Goal: Transaction & Acquisition: Purchase product/service

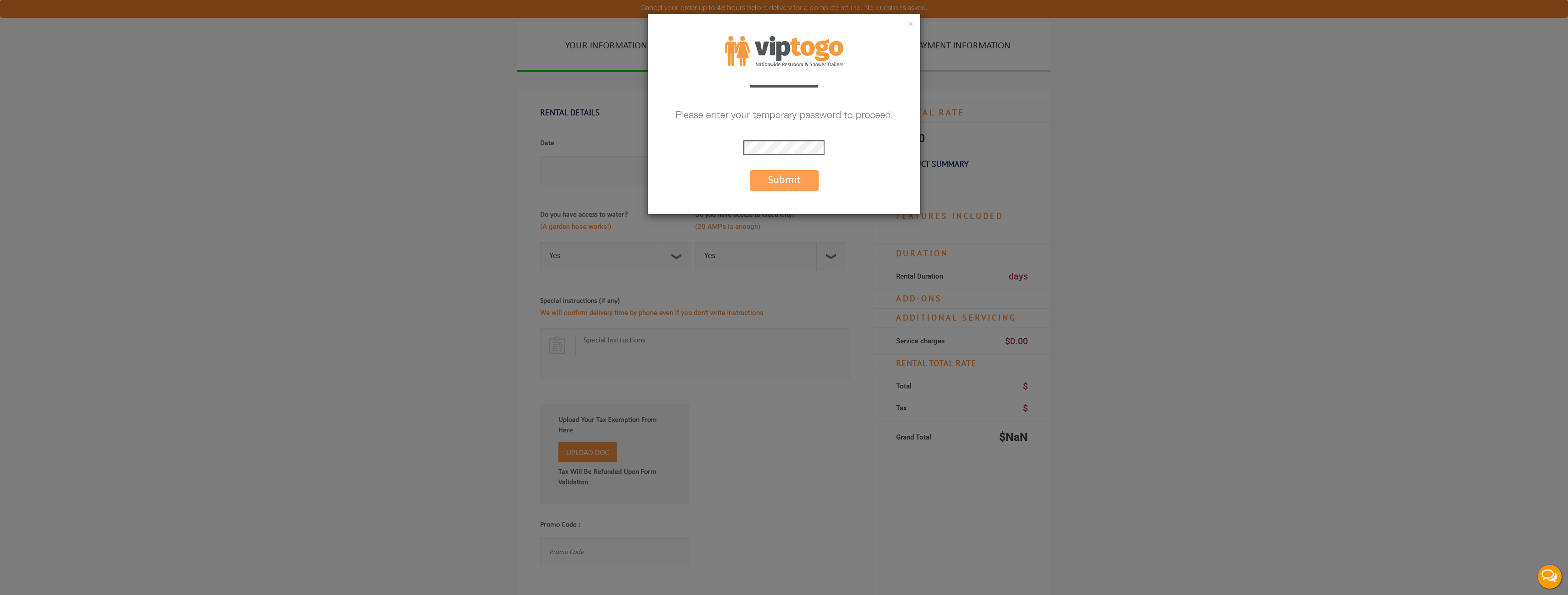
click at [782, 134] on div "× Please enter your temporary password to proceed. * The password is incorrect …" at bounding box center [784, 114] width 274 height 201
drag, startPoint x: 777, startPoint y: 162, endPoint x: 775, endPoint y: 139, distance: 23.1
click at [777, 161] on div "× Please enter your temporary password to proceed. * The password is incorrect …" at bounding box center [784, 114] width 274 height 201
click at [775, 139] on div "× Please enter your temporary password to proceed. * The password is incorrect …" at bounding box center [784, 114] width 274 height 201
click at [790, 189] on button "Submit" at bounding box center [784, 180] width 69 height 21
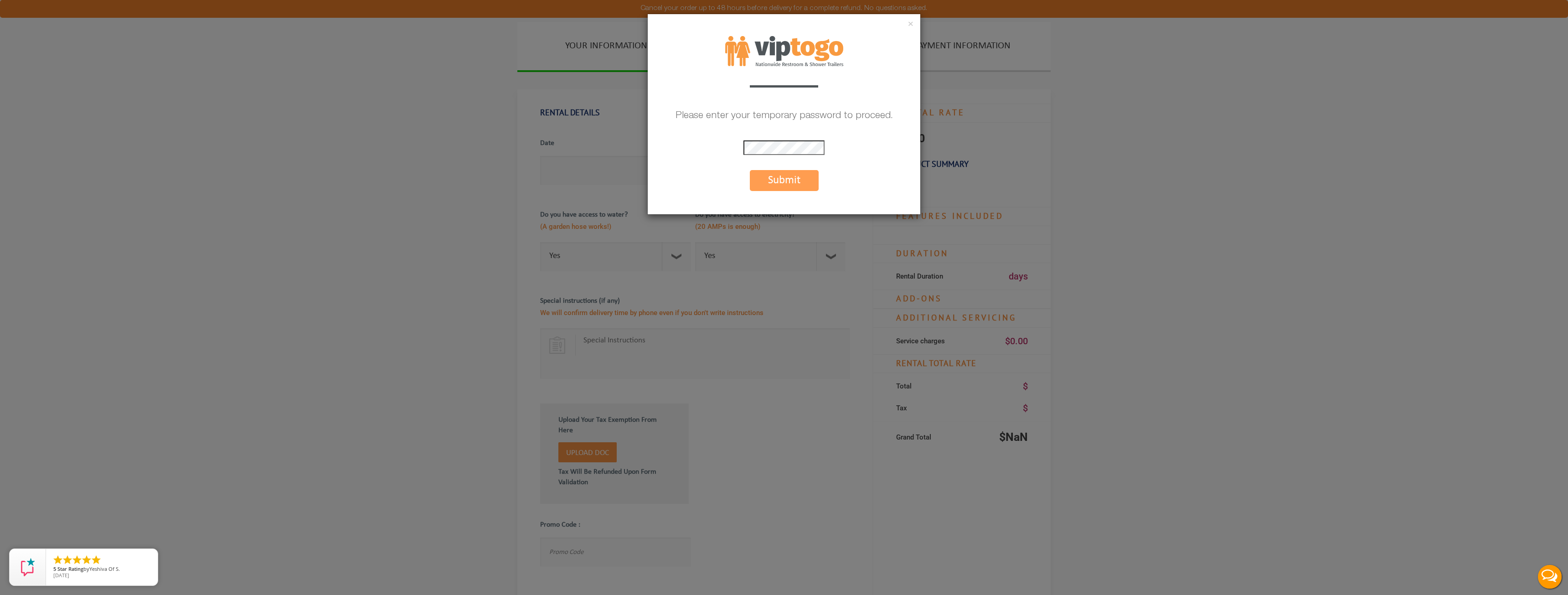
click at [783, 182] on button "Submit" at bounding box center [784, 180] width 69 height 21
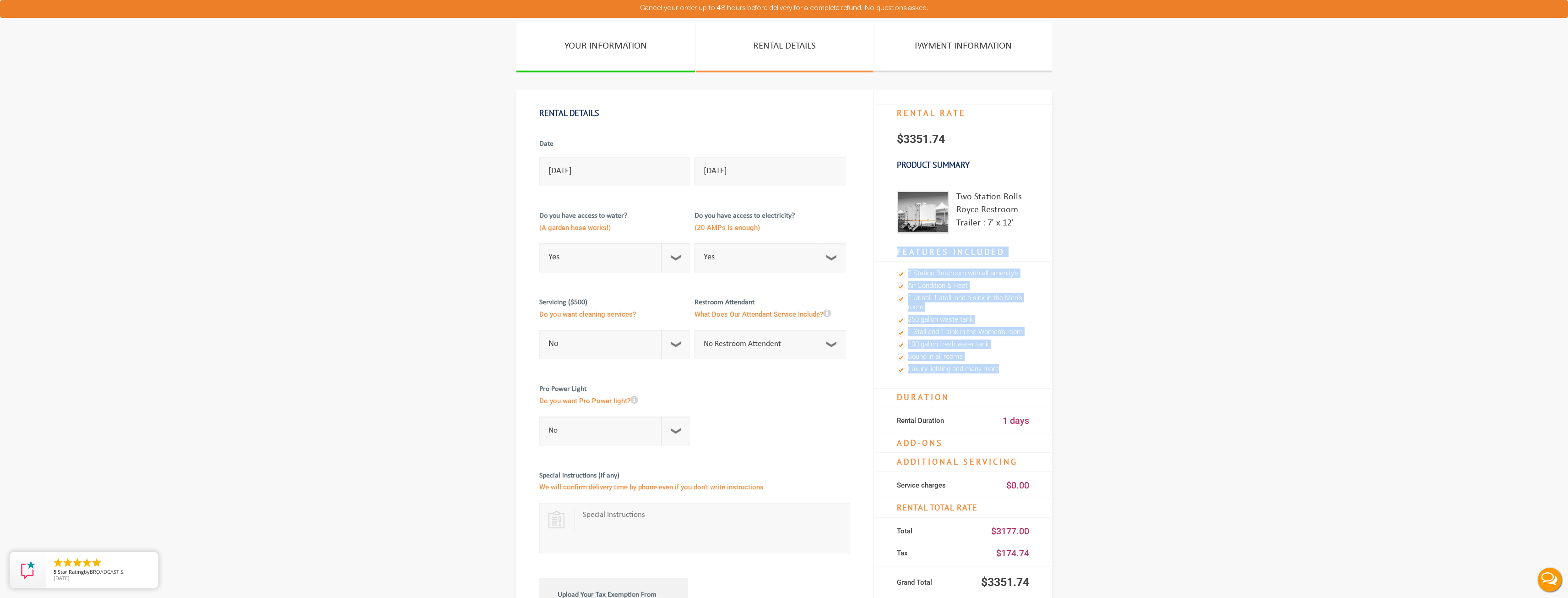
drag, startPoint x: 1028, startPoint y: 378, endPoint x: 890, endPoint y: 261, distance: 180.9
click at [890, 261] on div "RENTAL RATE $3351.74 Product Summary Two Station Rolls Royce Restroom Trailer :…" at bounding box center [962, 455] width 178 height 732
click at [962, 324] on li "350 gallon waste tank" at bounding box center [963, 320] width 132 height 12
drag, startPoint x: 1016, startPoint y: 385, endPoint x: 928, endPoint y: 295, distance: 125.9
click at [928, 295] on ul "2 Station Restroom with all amenity's Air Condition & Heat 1 Urinal, 1 stall, a…" at bounding box center [963, 325] width 178 height 127
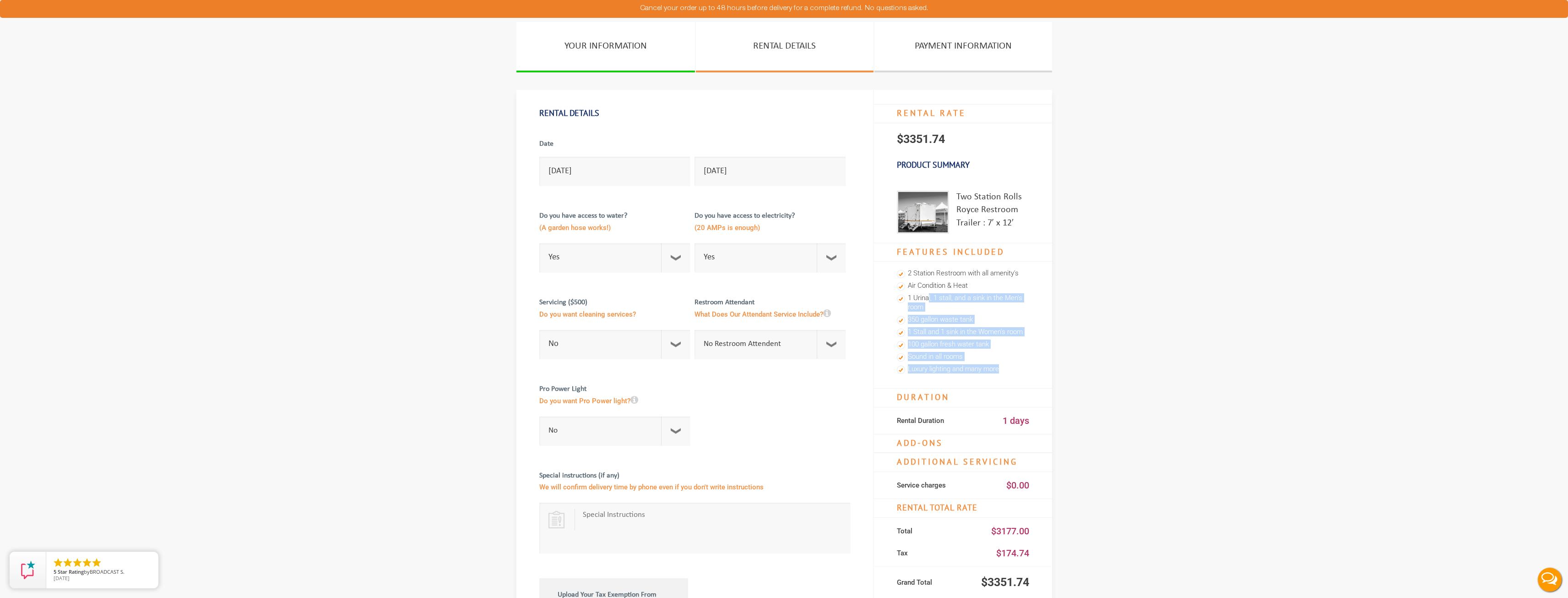
click at [993, 354] on li "Sound in all rooms" at bounding box center [963, 357] width 132 height 12
drag, startPoint x: 1046, startPoint y: 389, endPoint x: 972, endPoint y: 326, distance: 97.2
click at [972, 326] on div "RENTAL RATE $3351.74 Product Summary Two Station Rolls Royce Restroom Trailer :…" at bounding box center [962, 455] width 178 height 732
click at [972, 326] on li "350 gallon waste tank" at bounding box center [963, 320] width 132 height 12
drag, startPoint x: 1041, startPoint y: 388, endPoint x: 977, endPoint y: 318, distance: 94.8
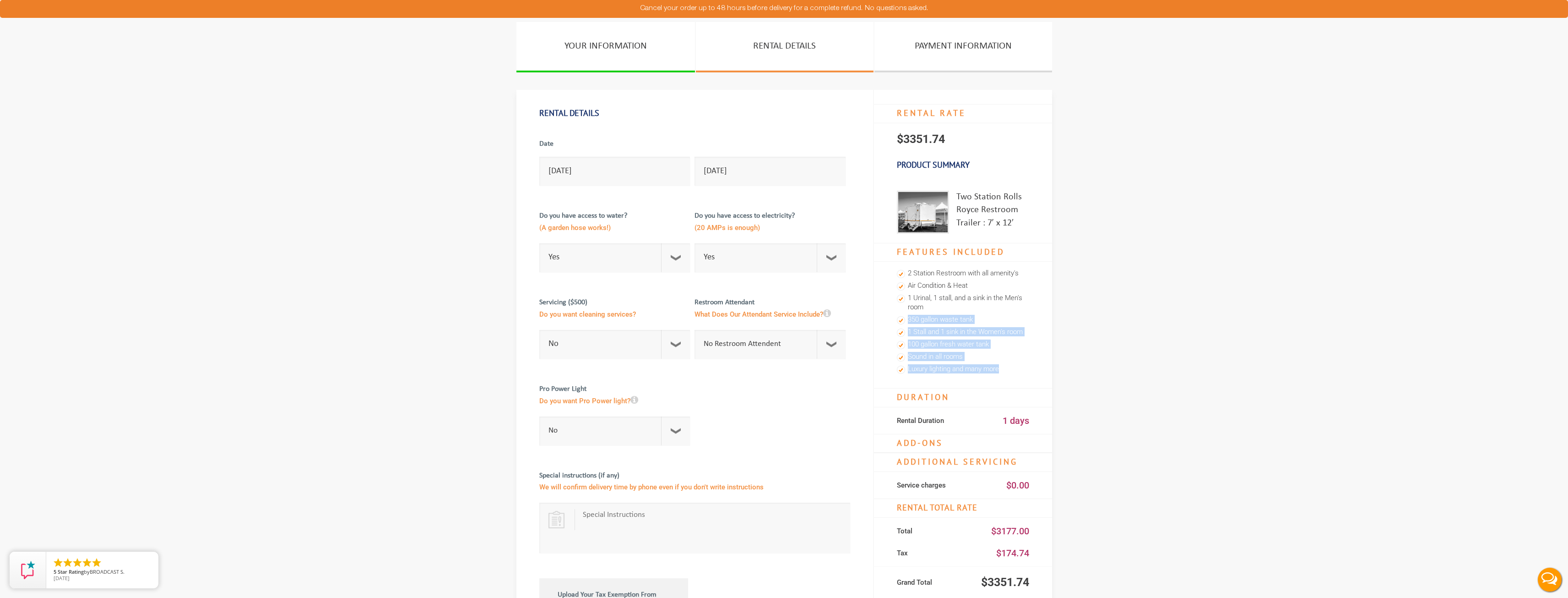
click at [965, 304] on ul "2 Station Restroom with all amenity's Air Condition & Heat 1 Urinal, 1 stall, a…" at bounding box center [963, 325] width 178 height 127
click at [990, 335] on li "1 Stall and 1 sink in the Women's room" at bounding box center [963, 332] width 132 height 12
drag, startPoint x: 628, startPoint y: 236, endPoint x: 536, endPoint y: 201, distance: 98.4
click at [515, 206] on div "YOUR INFORMATION RENTAL DETAILS PAYMENT INFORMATION Rental Details Date 09/27/2…" at bounding box center [784, 439] width 549 height 835
click at [539, 201] on div "Do you have access to water? (A garden hose works!) Select Option Yes No Need W…" at bounding box center [617, 238] width 155 height 77
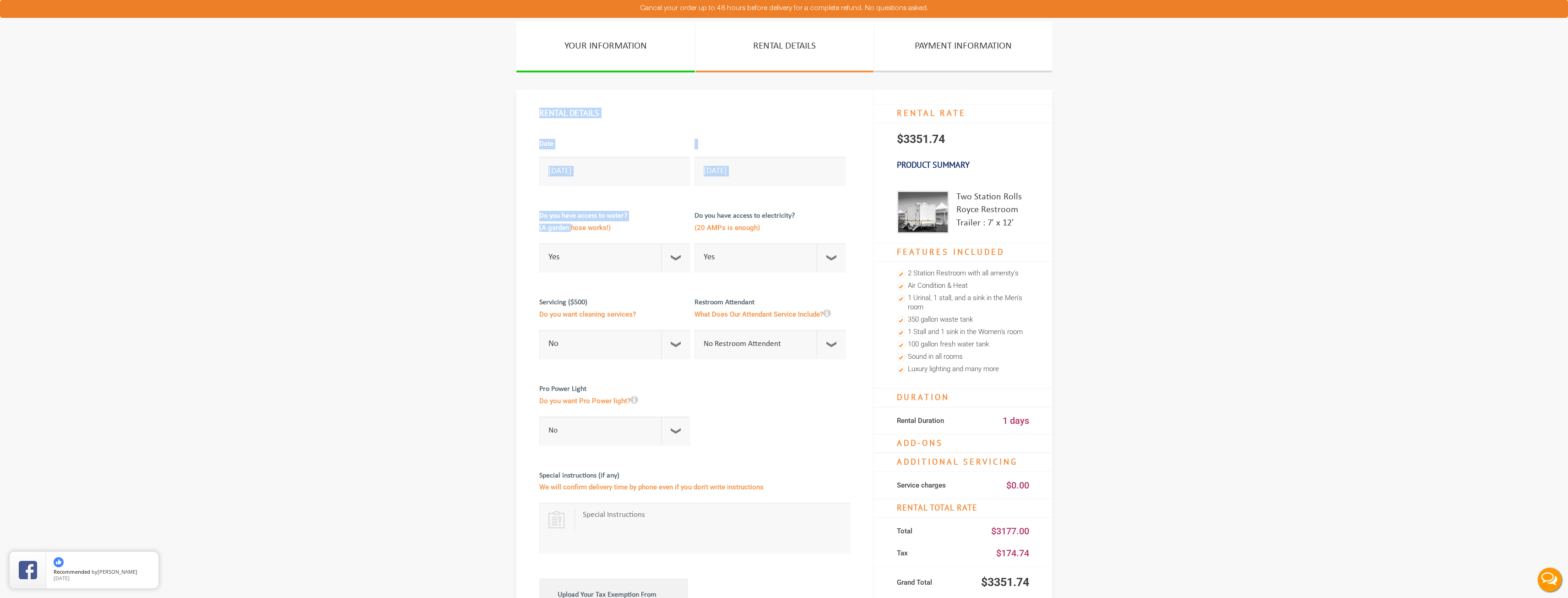
drag, startPoint x: 506, startPoint y: 220, endPoint x: 574, endPoint y: 226, distance: 68.3
click at [572, 225] on section "YOUR INFORMATION RENTAL DETAILS PAYMENT INFORMATION Rental Details Date [DATE] …" at bounding box center [784, 439] width 1568 height 835
click at [589, 230] on span "(A garden hose works!)" at bounding box center [615, 229] width 151 height 15
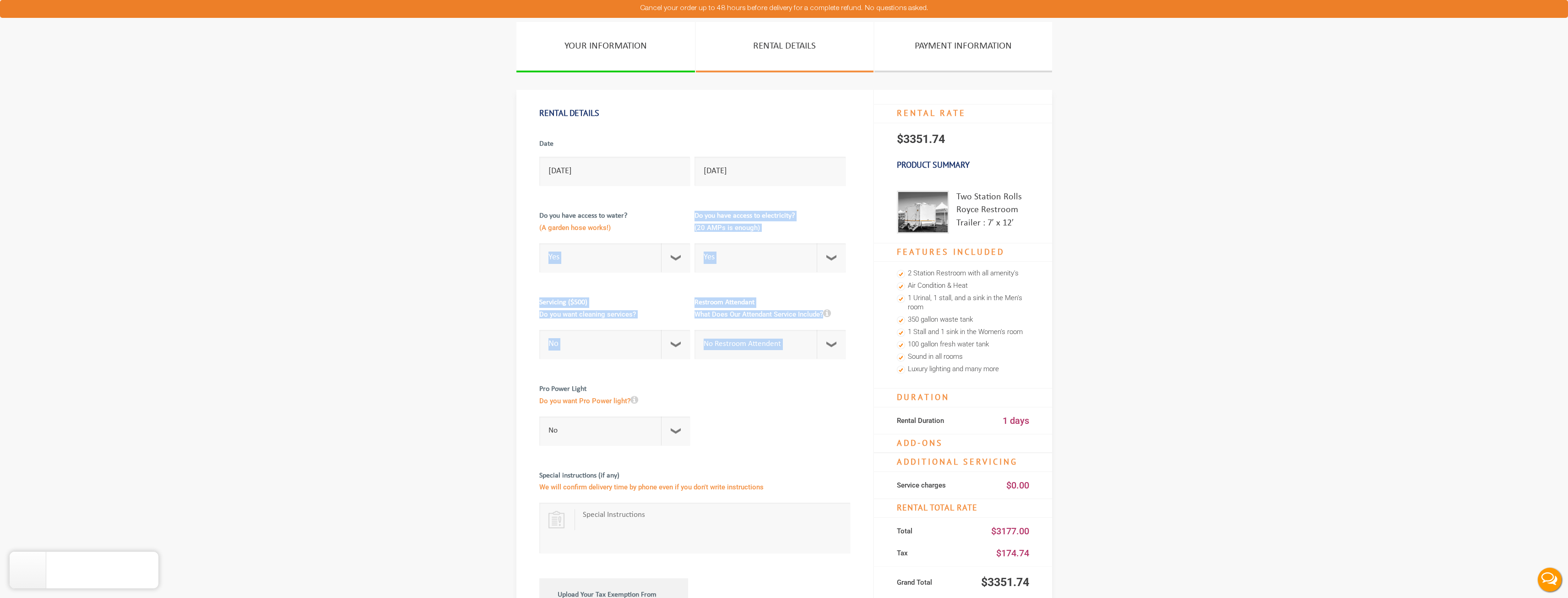
drag, startPoint x: 634, startPoint y: 231, endPoint x: 524, endPoint y: 198, distance: 114.8
click at [524, 198] on div "Rental Details Date [DATE] [DATE] Do you have access to water? (A garden hose w…" at bounding box center [695, 455] width 357 height 732
click at [539, 203] on div "Do you have access to water? (A garden hose works!) Select Option Yes No Need W…" at bounding box center [617, 238] width 155 height 77
drag, startPoint x: 692, startPoint y: 220, endPoint x: 775, endPoint y: 226, distance: 83.2
click at [775, 226] on div "Date 09/27/2025 09/27/2025 Do you have access to water? (A garden hose works!) …" at bounding box center [695, 405] width 311 height 565
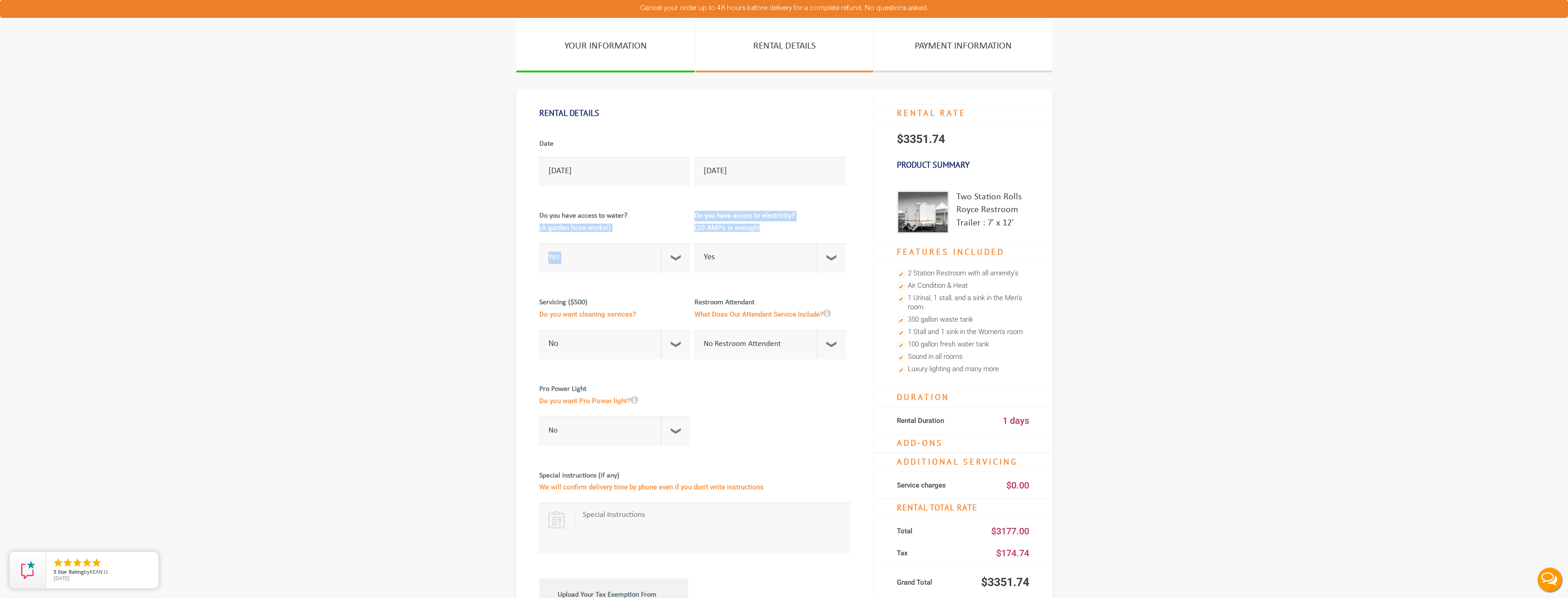
click at [775, 226] on span "(20 AMPs is enough)" at bounding box center [770, 229] width 151 height 15
drag, startPoint x: 775, startPoint y: 226, endPoint x: 690, endPoint y: 202, distance: 88.3
click at [690, 202] on div "Date 09/27/2025 09/27/2025 Do you have access to water? (A garden hose works!) …" at bounding box center [695, 405] width 311 height 565
click at [752, 221] on span "(20 AMPs is enough)" at bounding box center [770, 229] width 151 height 15
click at [633, 400] on icon at bounding box center [634, 400] width 8 height 9
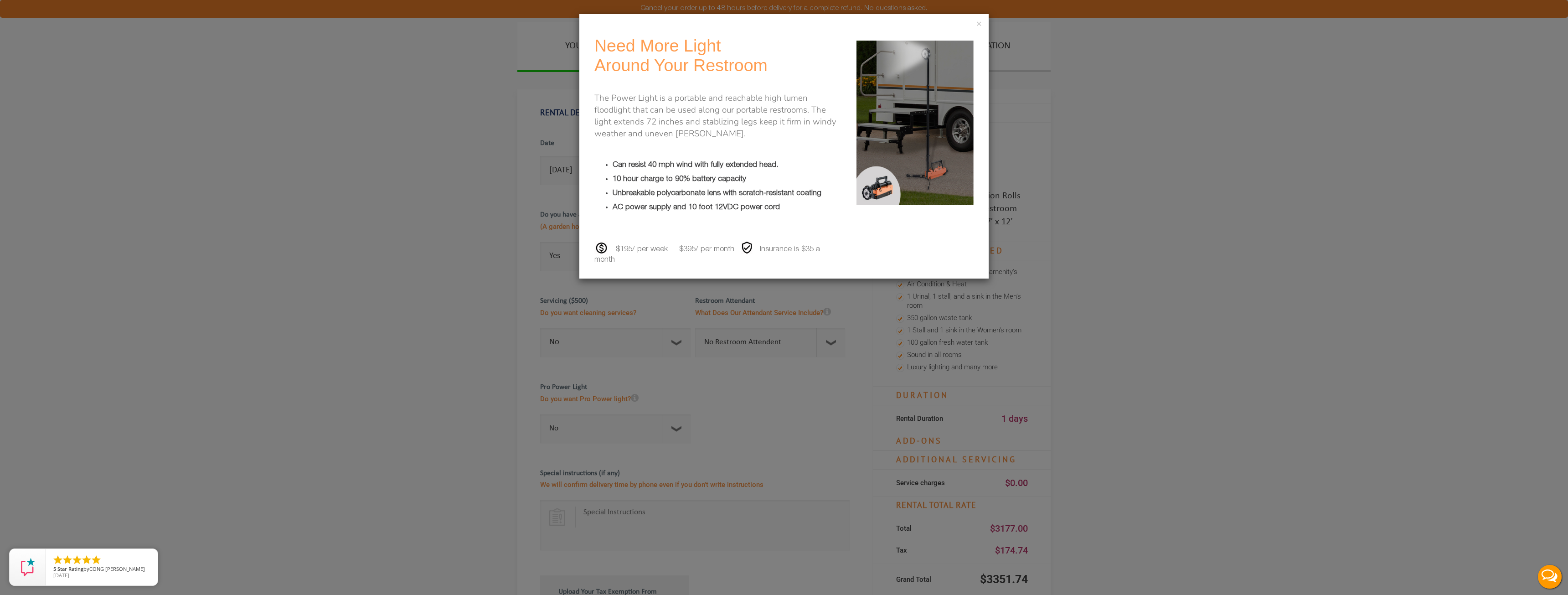
click at [362, 335] on div "× Need More Light Around Your Restroom The Power Light is a portable and reacha…" at bounding box center [784, 297] width 1568 height 595
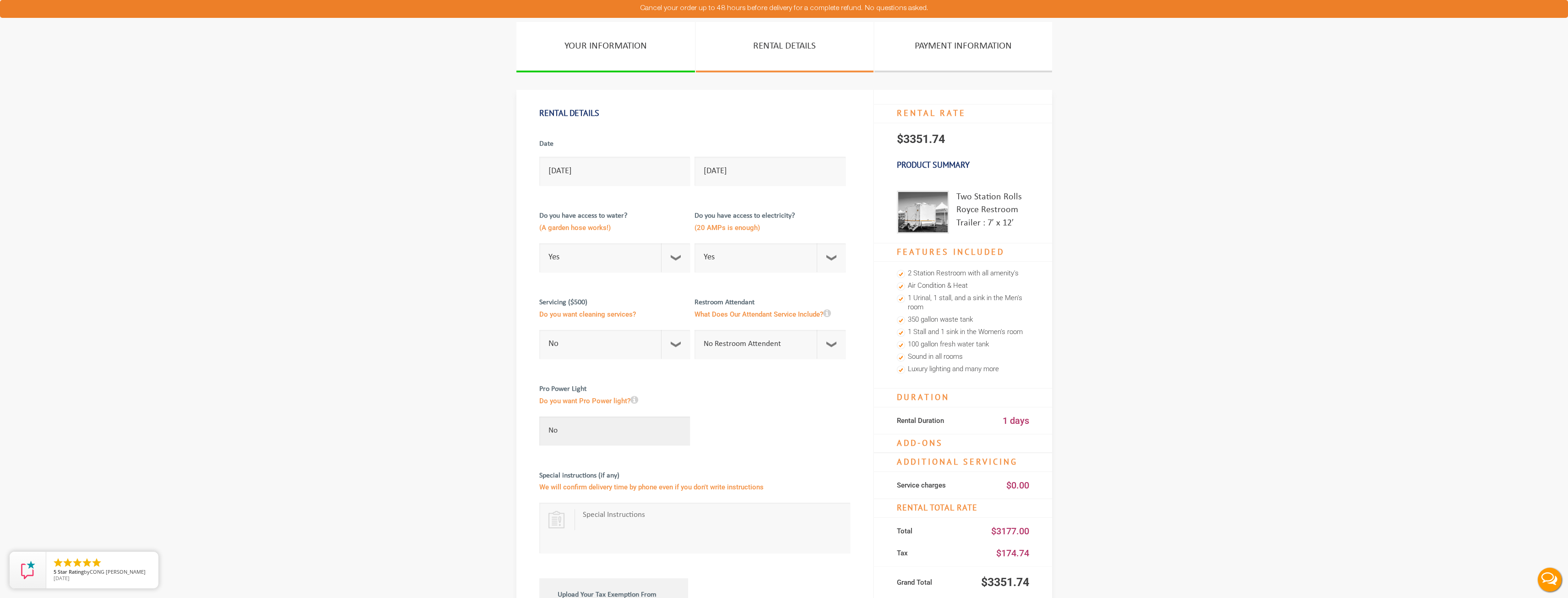
click at [599, 438] on select "No For 1 Week ($195) For 1 Month ($395)" at bounding box center [615, 430] width 151 height 29
drag, startPoint x: 188, startPoint y: 343, endPoint x: 215, endPoint y: 306, distance: 45.8
click at [188, 343] on section "YOUR INFORMATION RENTAL DETAILS PAYMENT INFORMATION Rental Details Date [DATE] …" at bounding box center [784, 439] width 1568 height 835
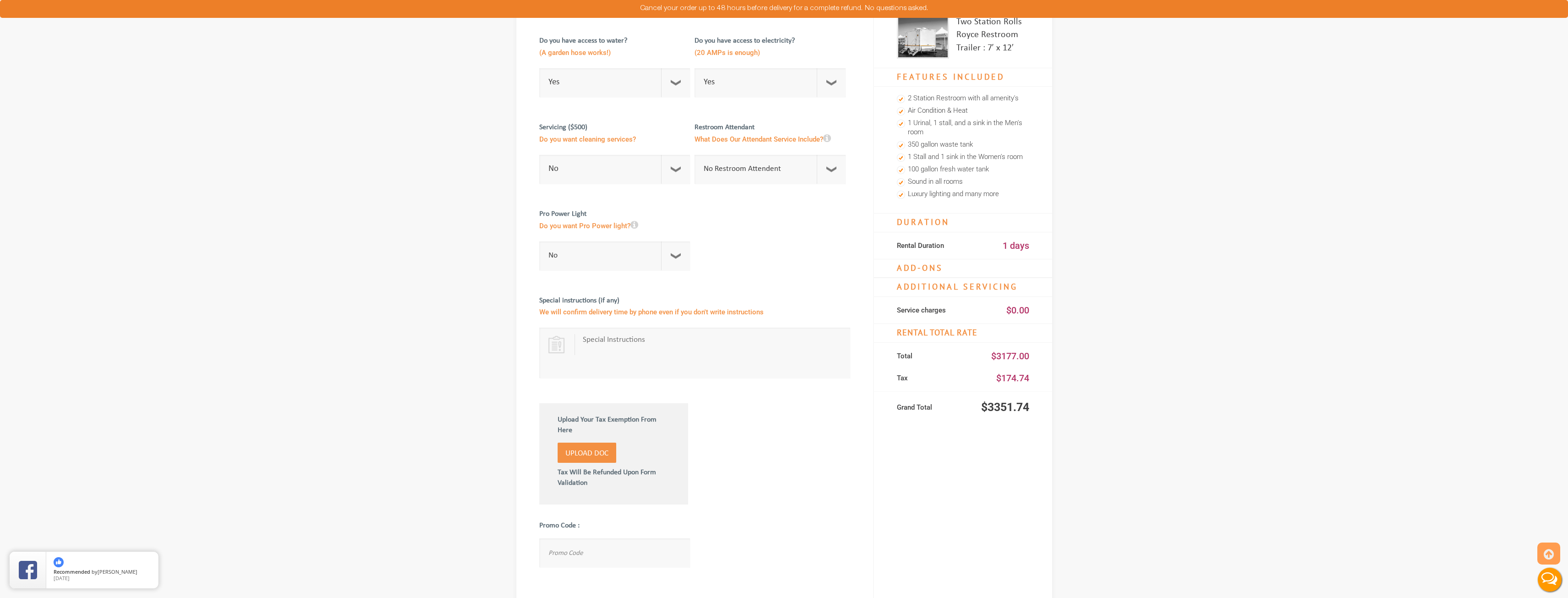
scroll to position [275, 0]
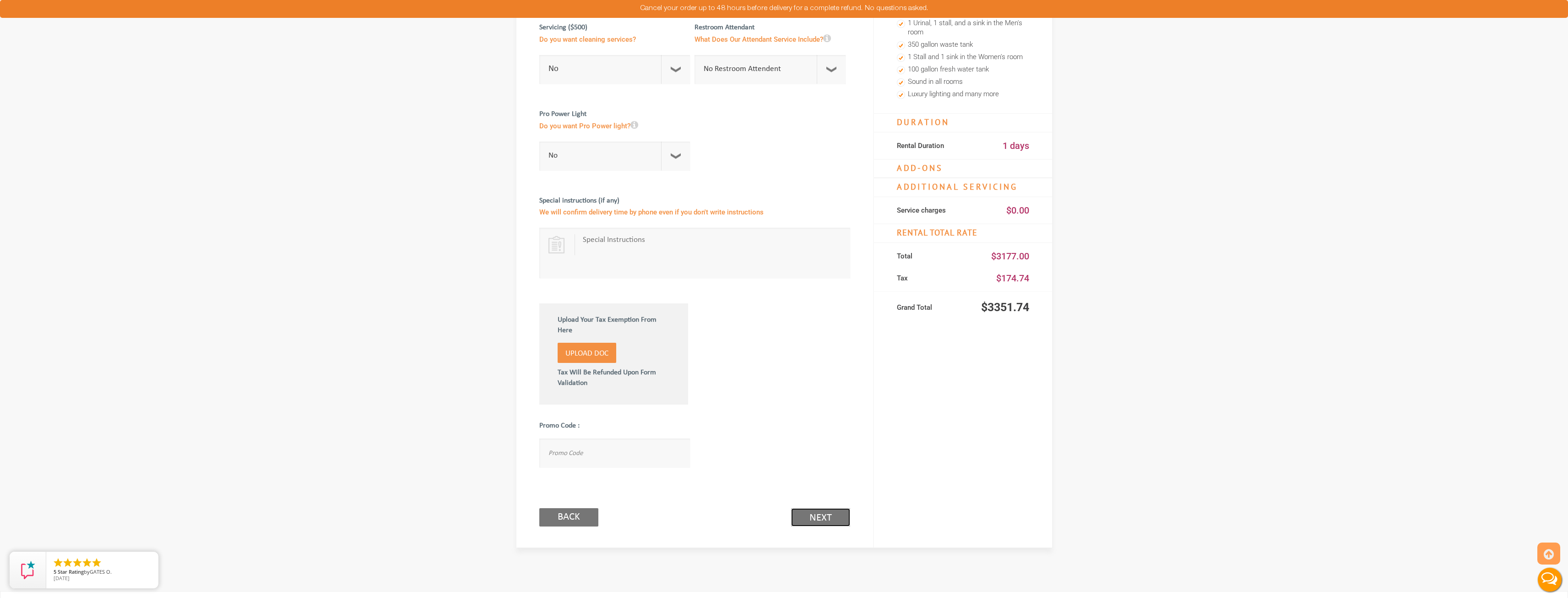
click at [839, 520] on link "Next (2/3)" at bounding box center [820, 517] width 59 height 19
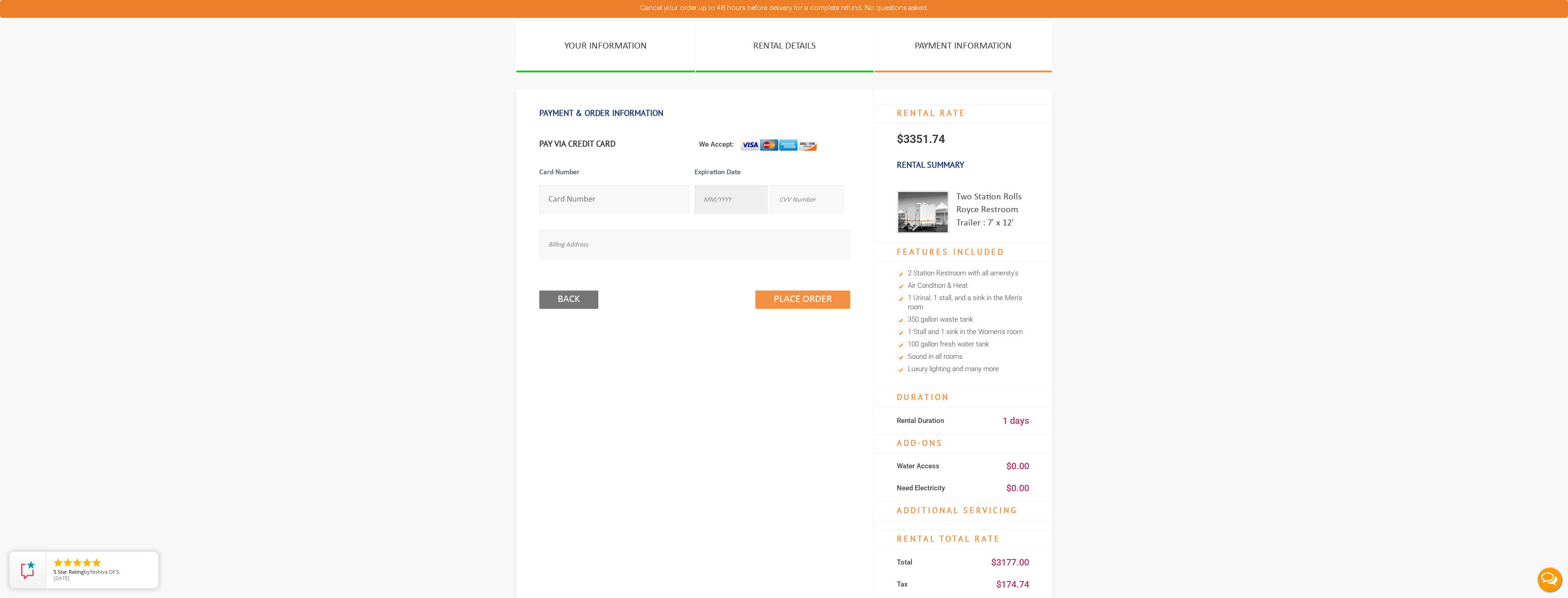
click at [707, 194] on input "text" at bounding box center [731, 199] width 74 height 29
click at [367, 230] on section "YOUR INFORMATION RENTAL DETAILS PAYMENT INFORMATION PAYMENT & ORDER INFORMATION…" at bounding box center [784, 345] width 1568 height 646
click at [583, 295] on input "Back" at bounding box center [569, 299] width 59 height 19
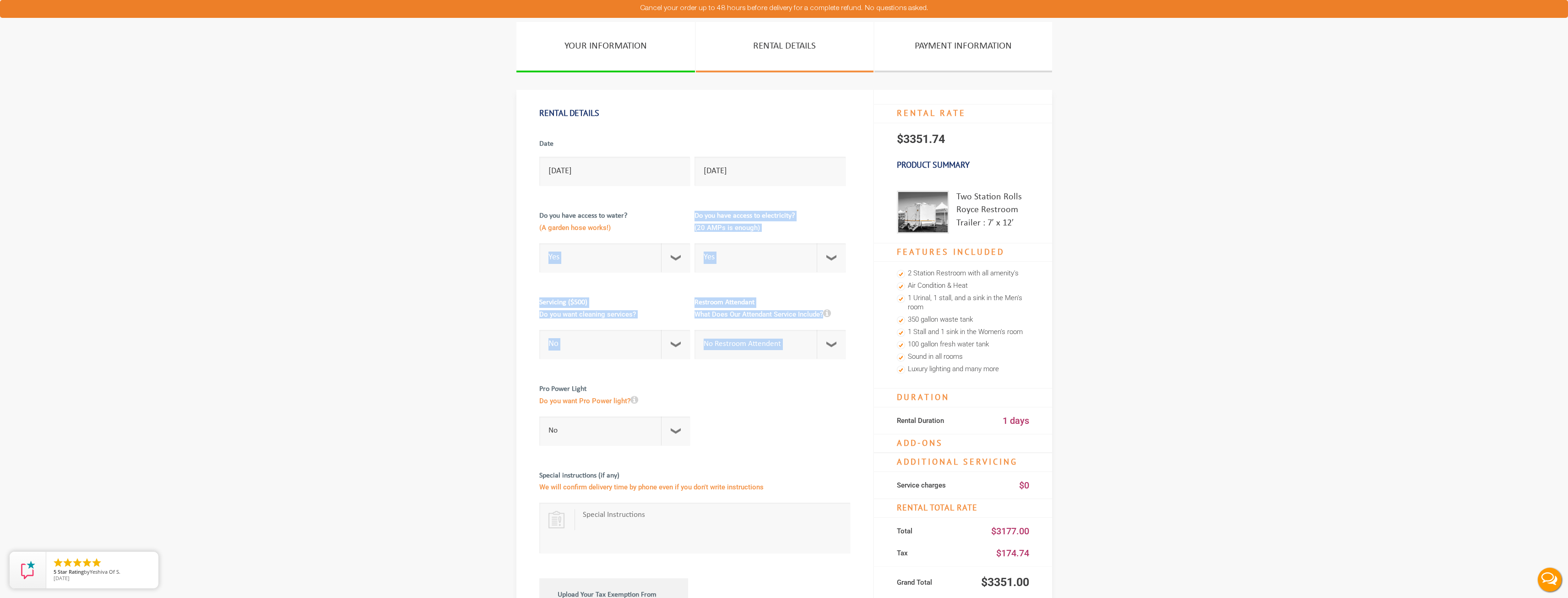
drag, startPoint x: 617, startPoint y: 226, endPoint x: 531, endPoint y: 232, distance: 86.2
click at [531, 232] on div "Rental Details Date [DATE] [DATE] Do you have access to water? (A garden hose w…" at bounding box center [695, 455] width 357 height 732
click at [392, 206] on section "YOUR INFORMATION RENTAL DETAILS PAYMENT INFORMATION Rental Details Date [DATE] …" at bounding box center [784, 439] width 1568 height 835
